Goal: Task Accomplishment & Management: Use online tool/utility

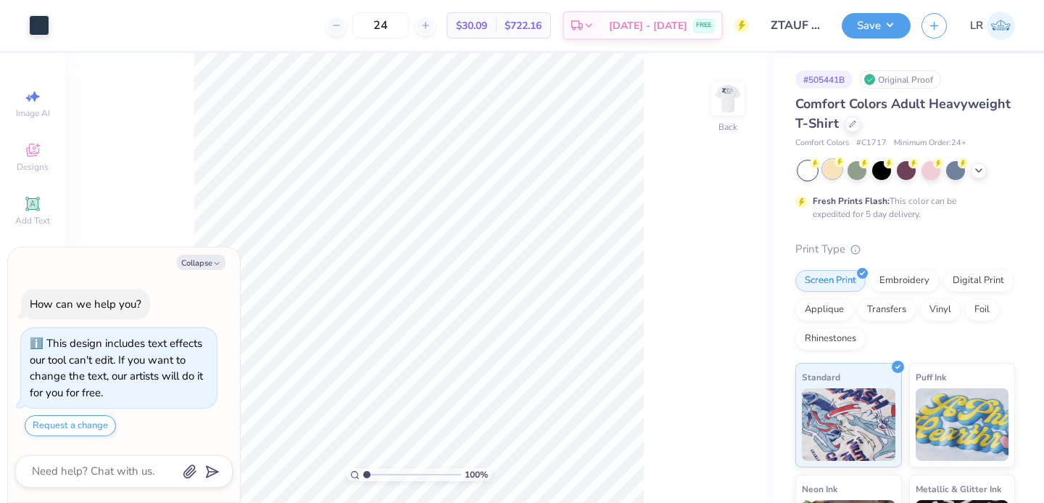
click at [833, 173] on div at bounding box center [832, 169] width 19 height 19
click at [971, 163] on div at bounding box center [906, 170] width 217 height 19
click at [973, 168] on icon at bounding box center [979, 169] width 12 height 12
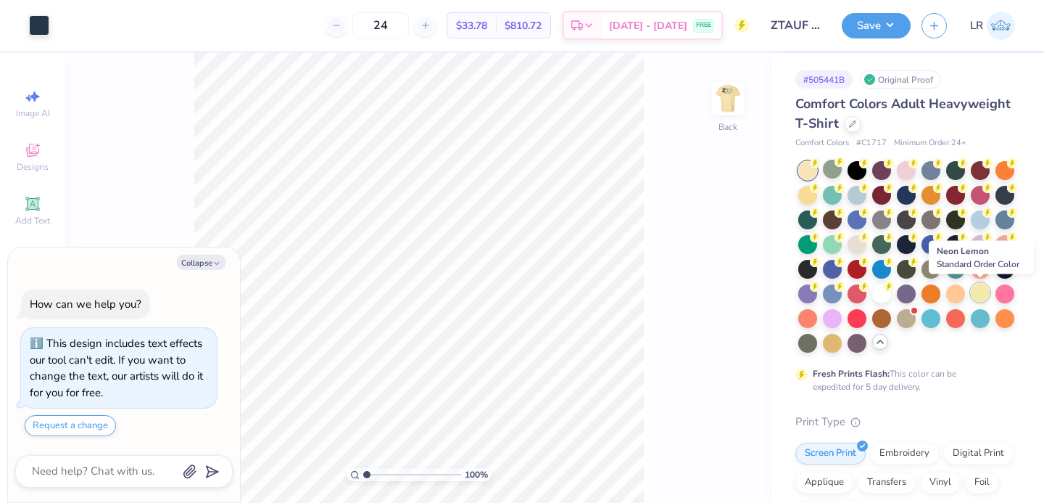
click at [981, 292] on div at bounding box center [980, 292] width 19 height 19
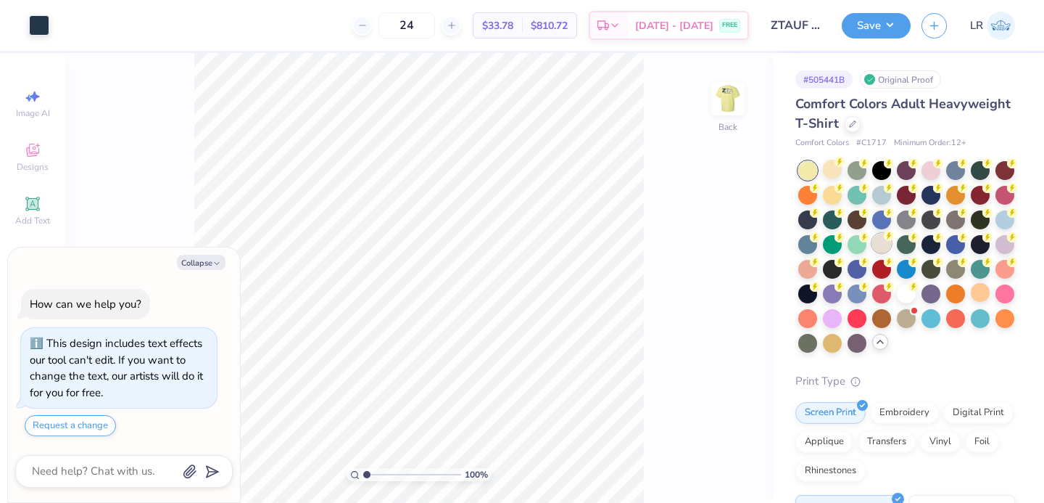
click at [874, 242] on div at bounding box center [881, 243] width 19 height 19
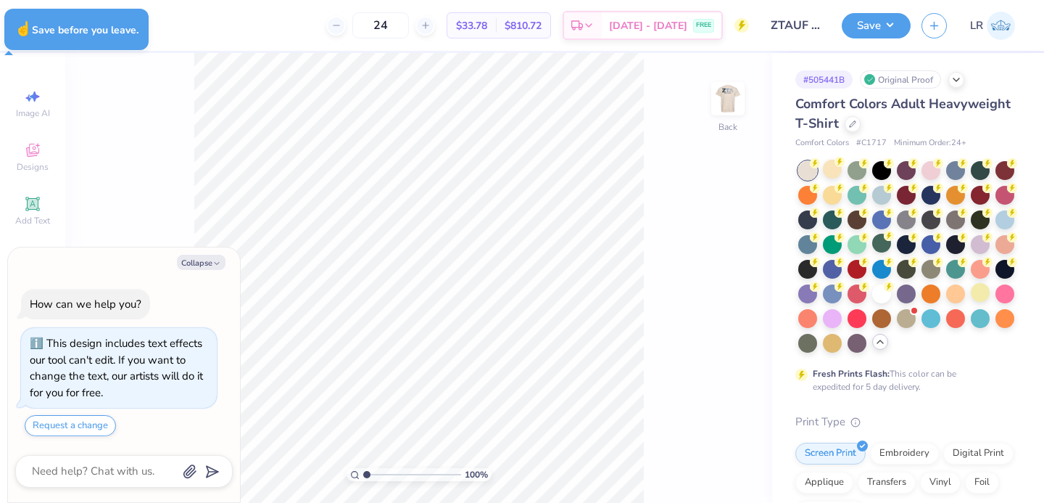
type textarea "x"
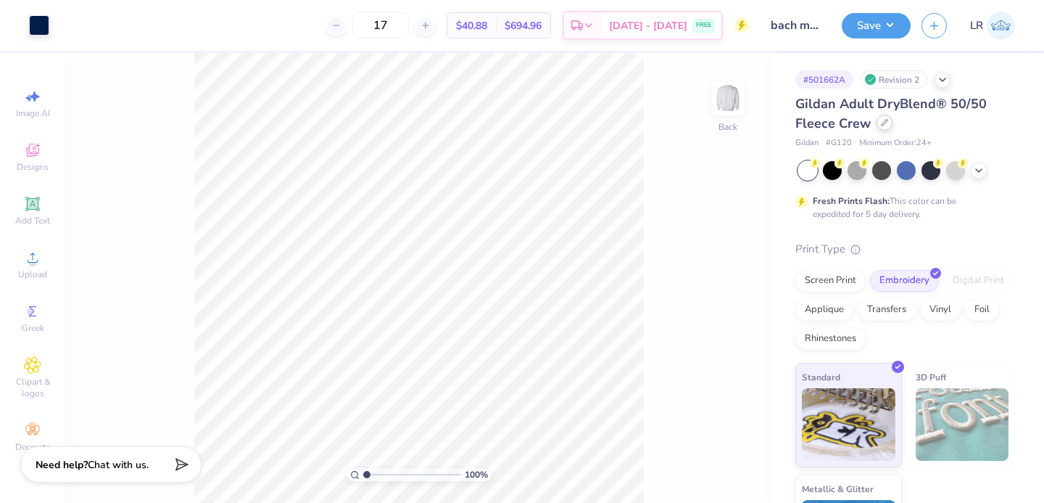
click at [882, 123] on icon at bounding box center [885, 123] width 6 height 6
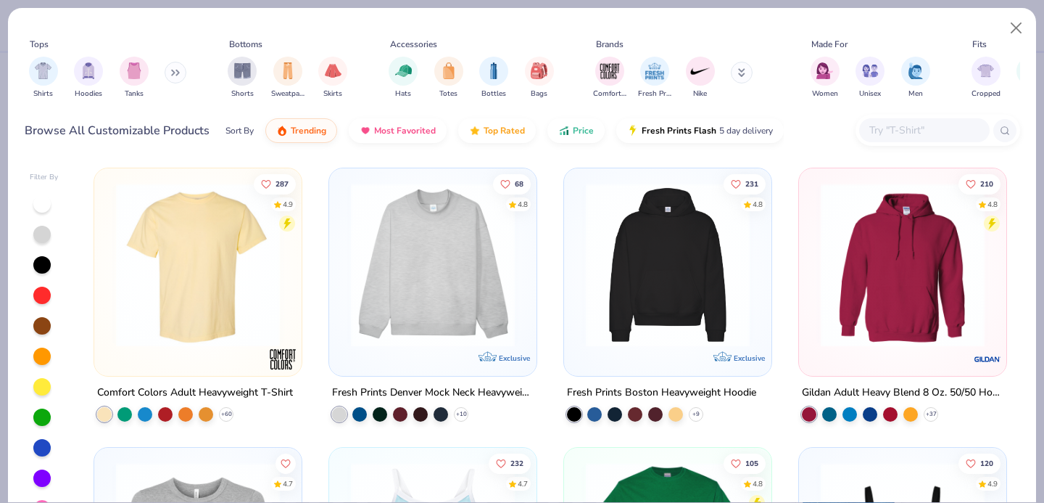
click at [895, 122] on input "text" at bounding box center [924, 130] width 112 height 17
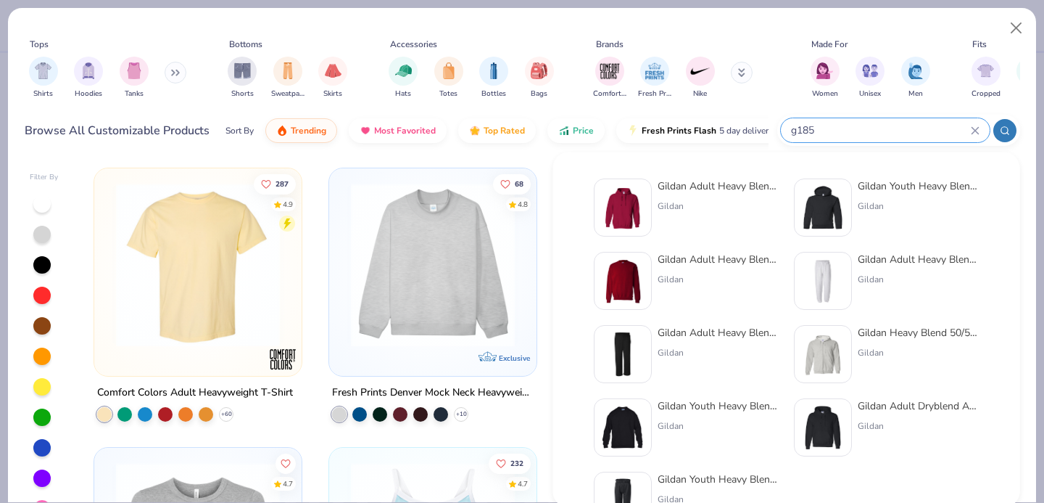
type input "g185"
click at [673, 265] on div "Gildan Adult Heavy Blend Adult 8 Oz. 50/50 Fleece Crew" at bounding box center [719, 259] width 122 height 15
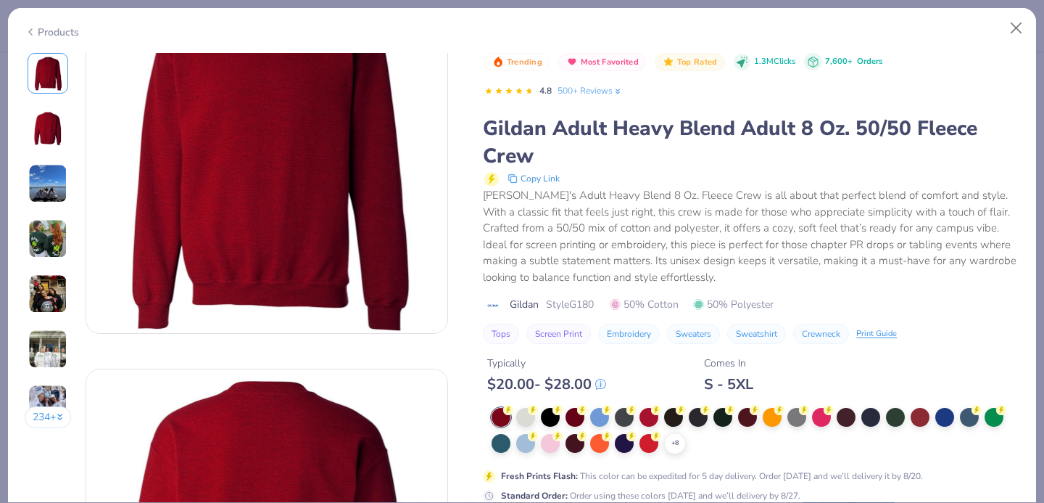
scroll to position [87, 0]
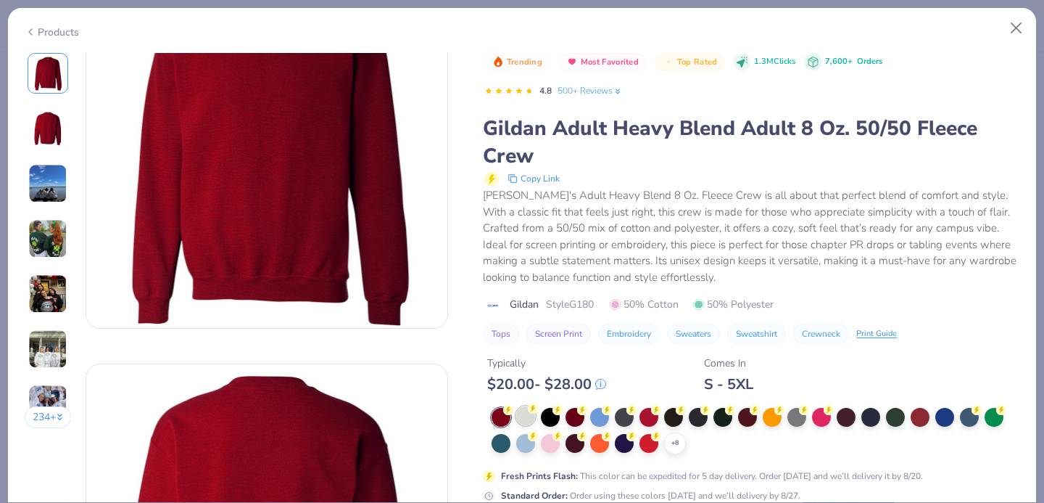
click at [532, 420] on div at bounding box center [525, 415] width 19 height 19
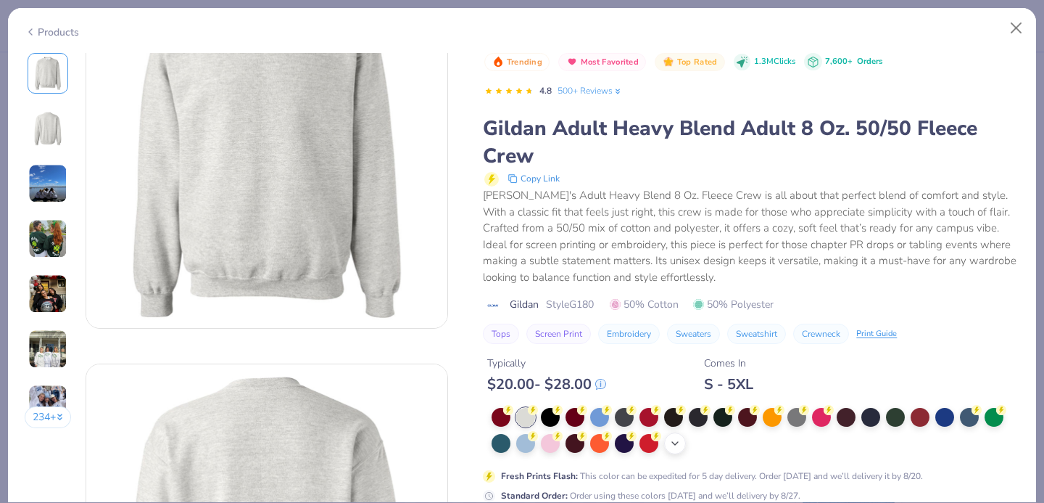
click at [674, 440] on icon at bounding box center [675, 443] width 12 height 12
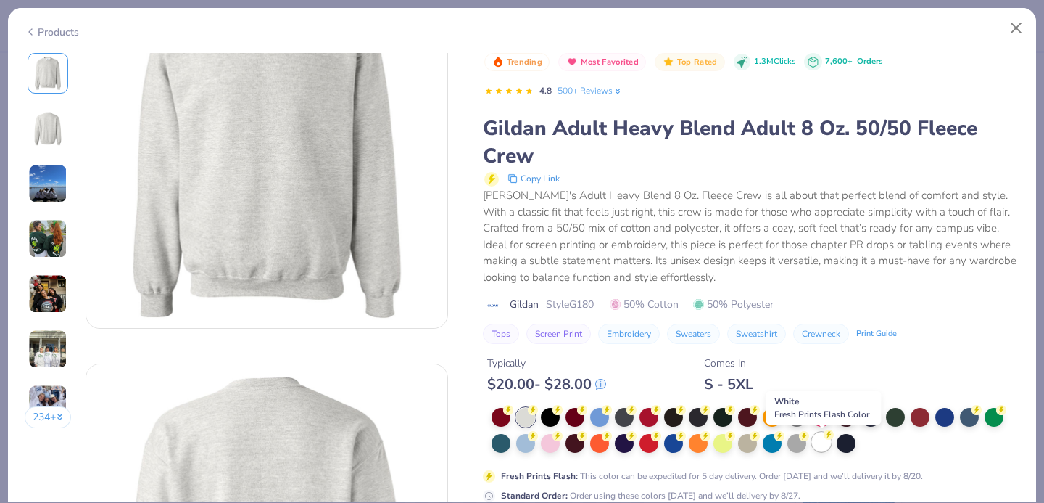
click at [513, 415] on circle at bounding box center [508, 410] width 10 height 10
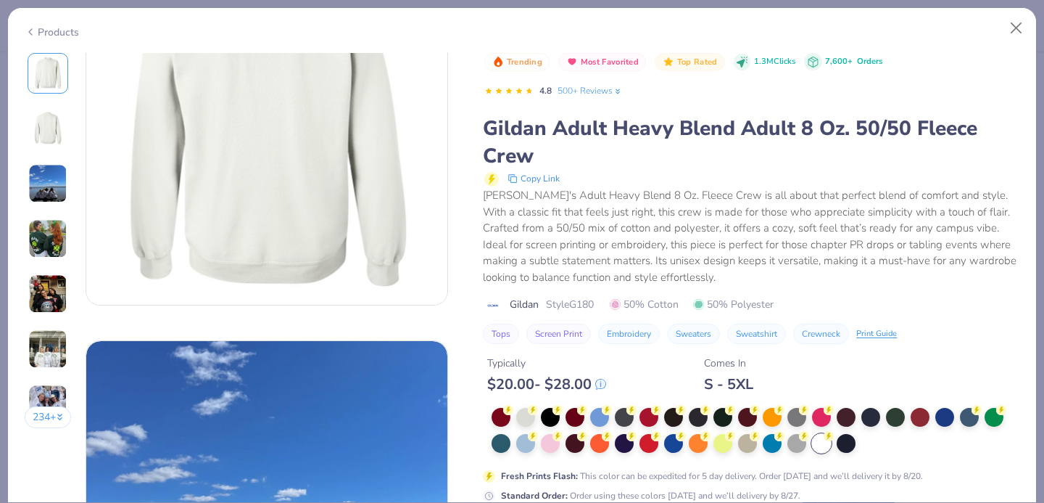
scroll to position [507, 0]
click at [936, 300] on div "Gildan Style G180 50% Cotton 50% Polyester" at bounding box center [751, 304] width 537 height 15
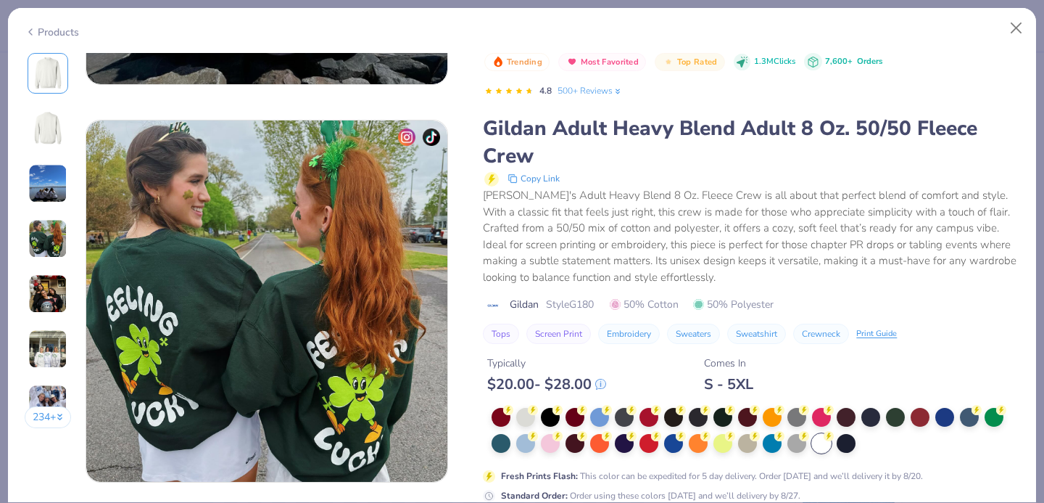
scroll to position [1172, 0]
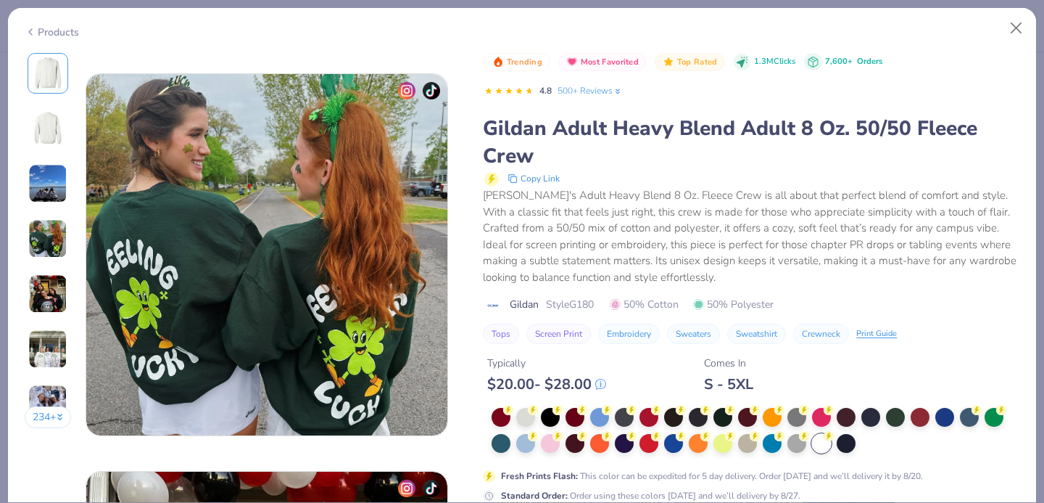
drag, startPoint x: 828, startPoint y: 25, endPoint x: 748, endPoint y: 28, distance: 80.6
click at [746, 31] on div "Products" at bounding box center [522, 27] width 1028 height 38
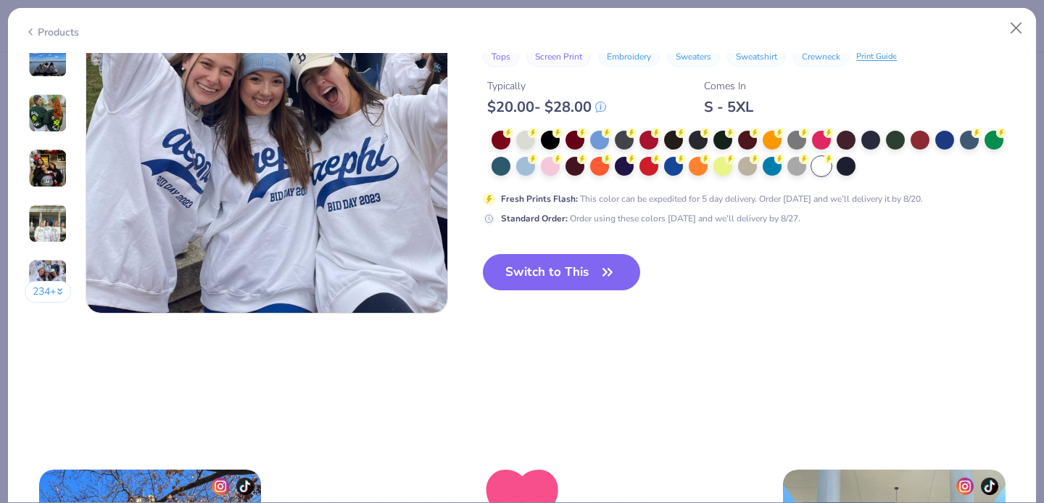
scroll to position [2488, 0]
click at [540, 274] on button "Switch to This" at bounding box center [561, 271] width 157 height 36
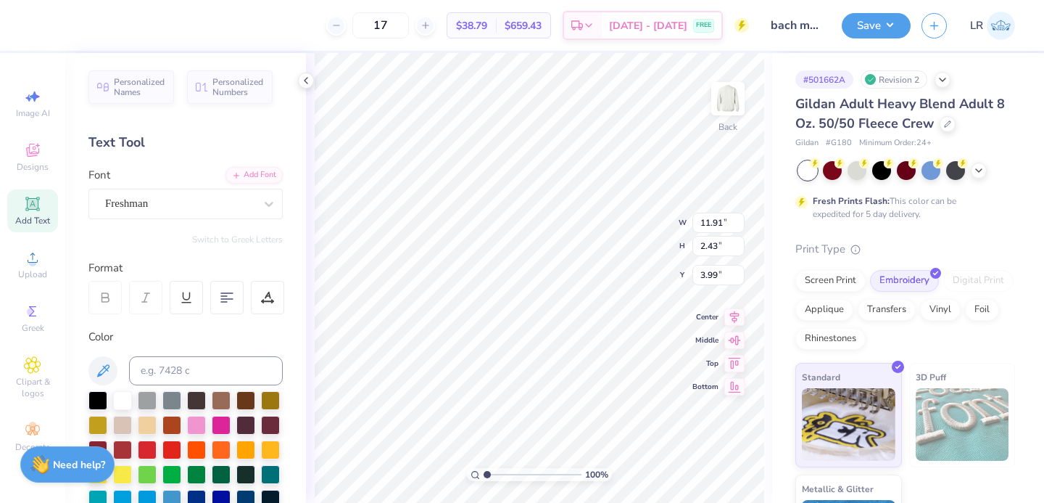
type input "3.30"
type input "5.73"
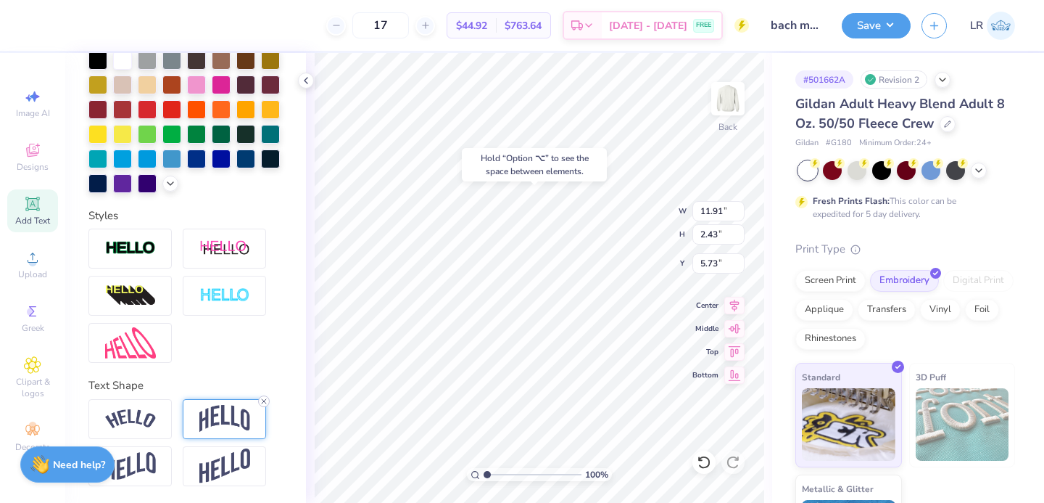
click at [263, 397] on icon at bounding box center [264, 401] width 9 height 9
type input "1.61"
type input "6.15"
type textarea "N"
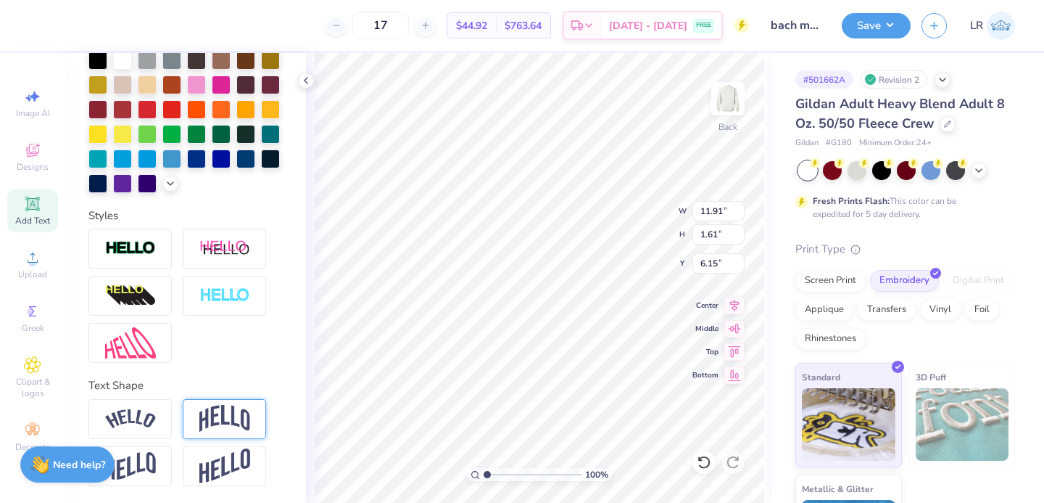
type textarea "[DATE]"
type input "3.38"
type input "0.75"
type input "5.36"
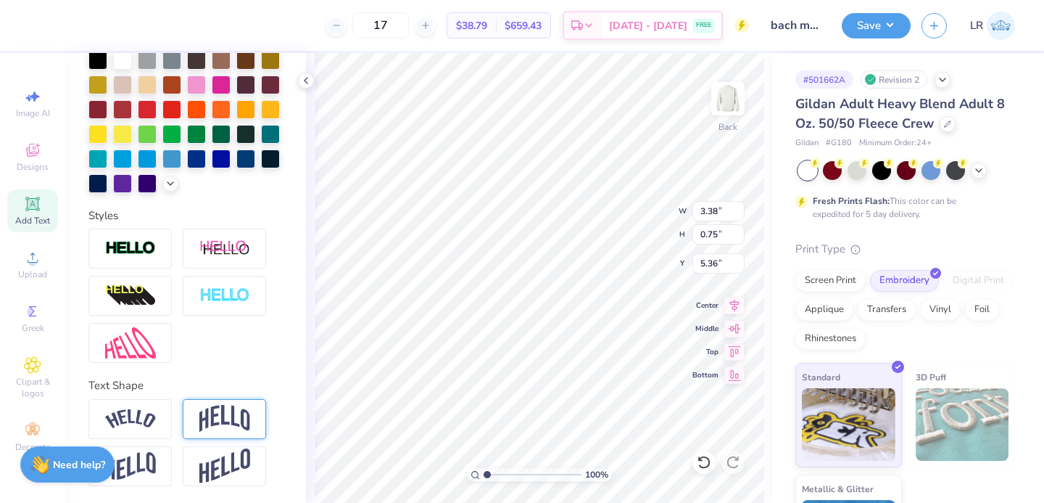
scroll to position [0, 0]
type textarea "9"
type textarea "Upstate"
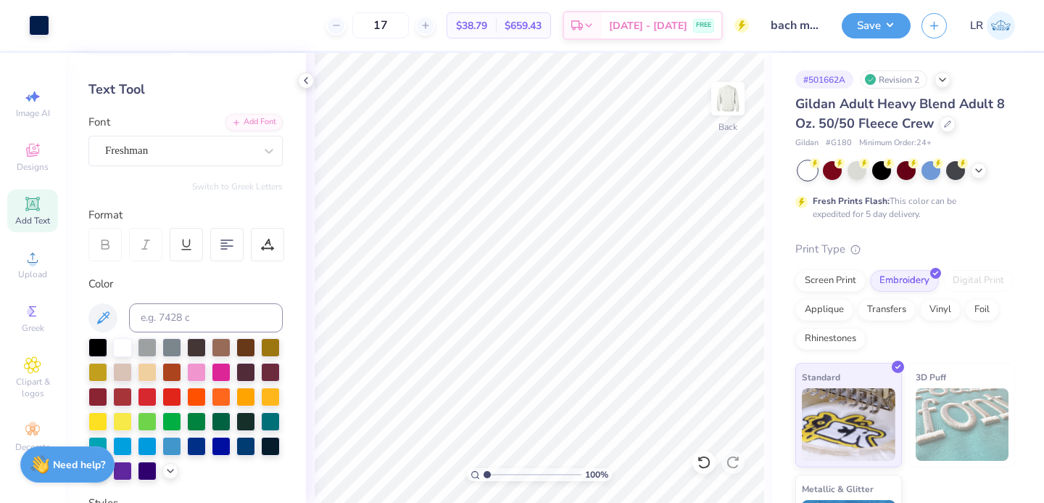
scroll to position [0, 0]
